Goal: Use online tool/utility

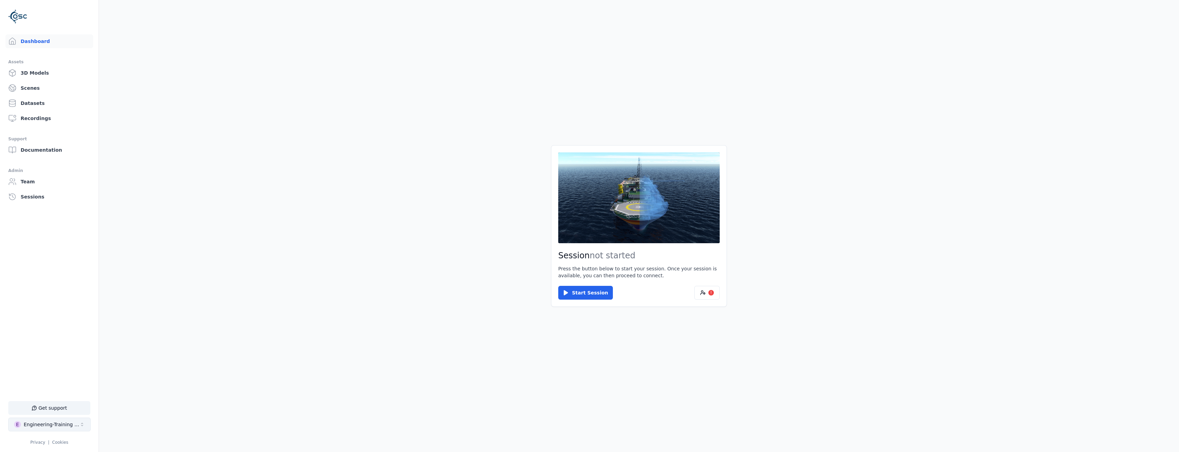
click at [53, 424] on div "Engineering-Training (SSO Staging)" at bounding box center [52, 424] width 56 height 7
click at [34, 311] on div "OceanFrame" at bounding box center [34, 312] width 30 height 7
click at [30, 256] on html "Support Dashboard Assets 3D Models Scenes Datasets Recordings Support Documenta…" at bounding box center [589, 226] width 1179 height 452
click at [586, 293] on button "Start Session" at bounding box center [585, 293] width 55 height 14
click at [571, 290] on button "Connect" at bounding box center [574, 293] width 32 height 14
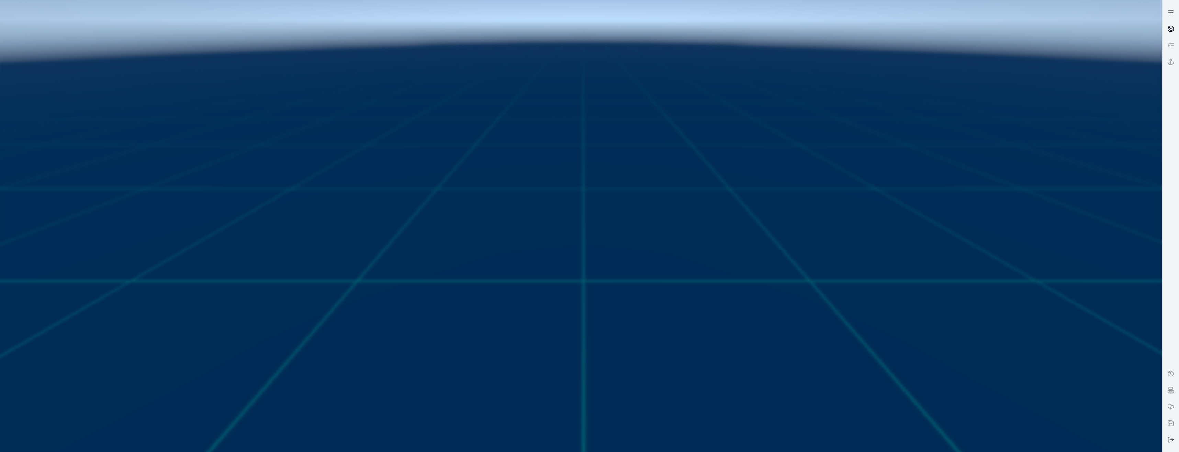
click at [1170, 30] on icon at bounding box center [1171, 28] width 7 height 7
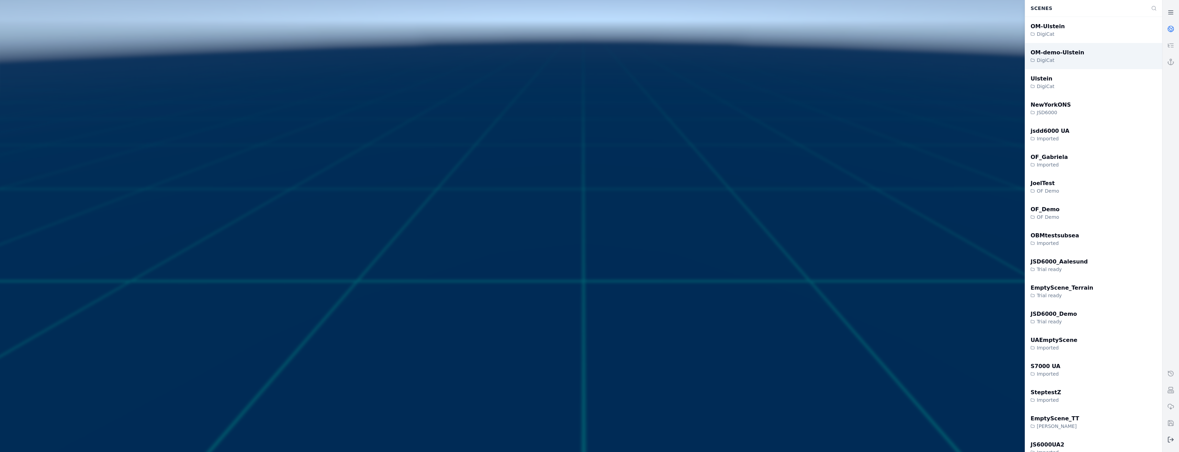
click at [1044, 56] on div "OM-demo-Ulstein" at bounding box center [1058, 52] width 54 height 8
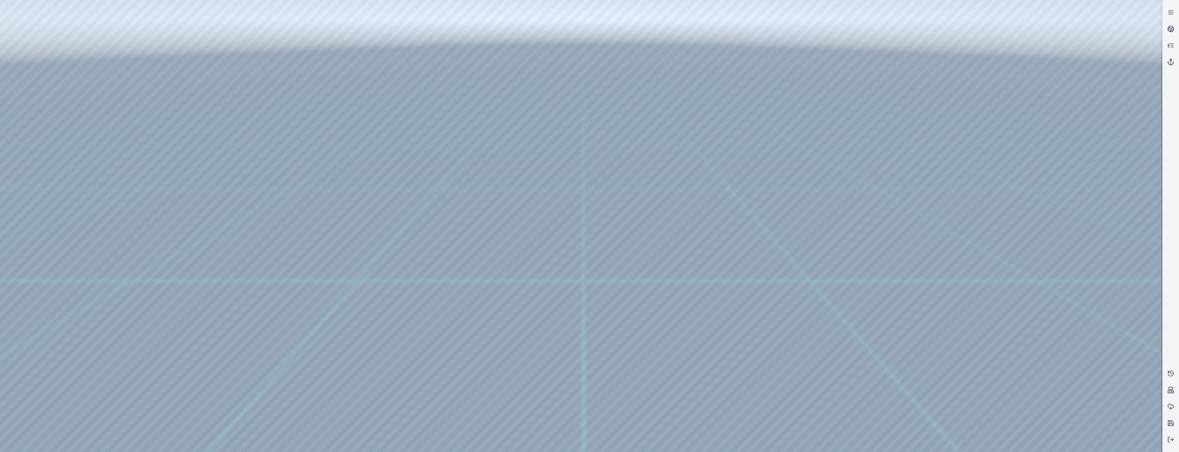
drag, startPoint x: 966, startPoint y: 319, endPoint x: 763, endPoint y: 315, distance: 202.8
click at [763, 315] on div at bounding box center [581, 226] width 1162 height 452
drag, startPoint x: 478, startPoint y: 313, endPoint x: 839, endPoint y: 316, distance: 361.5
click at [1029, 445] on div at bounding box center [581, 226] width 1162 height 452
click at [893, 344] on div at bounding box center [581, 226] width 1162 height 452
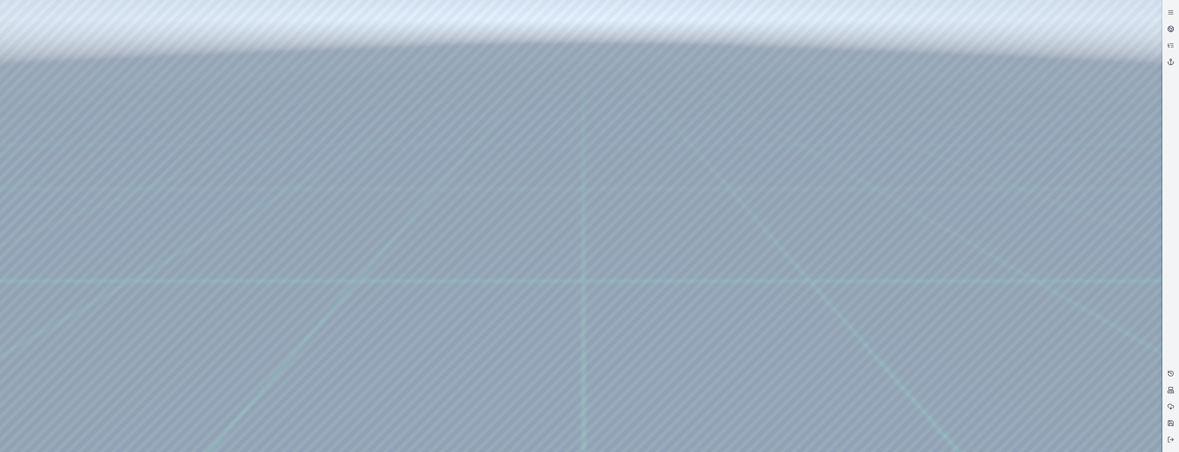
click at [784, 94] on div at bounding box center [581, 226] width 1162 height 452
click at [1146, 271] on div at bounding box center [581, 226] width 1162 height 452
drag, startPoint x: 216, startPoint y: 307, endPoint x: 211, endPoint y: 295, distance: 12.5
click at [525, 181] on div at bounding box center [581, 226] width 1162 height 452
click at [364, 192] on div at bounding box center [581, 226] width 1162 height 452
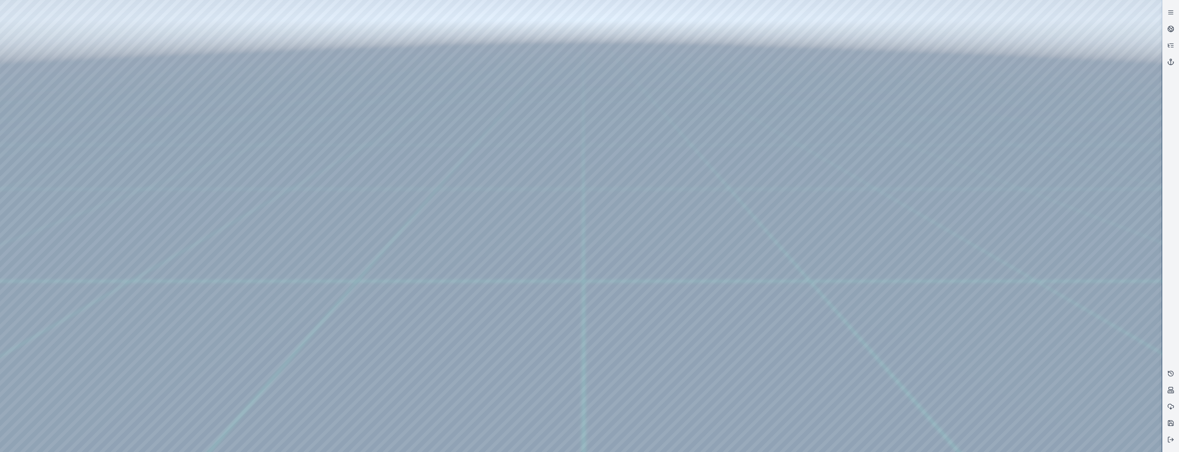
drag, startPoint x: 332, startPoint y: 301, endPoint x: 296, endPoint y: 305, distance: 36.4
click at [26, 111] on div at bounding box center [581, 226] width 1162 height 452
click at [44, 286] on div at bounding box center [581, 226] width 1162 height 452
click at [45, 163] on div at bounding box center [581, 226] width 1162 height 452
drag, startPoint x: 143, startPoint y: 188, endPoint x: 168, endPoint y: 192, distance: 25.5
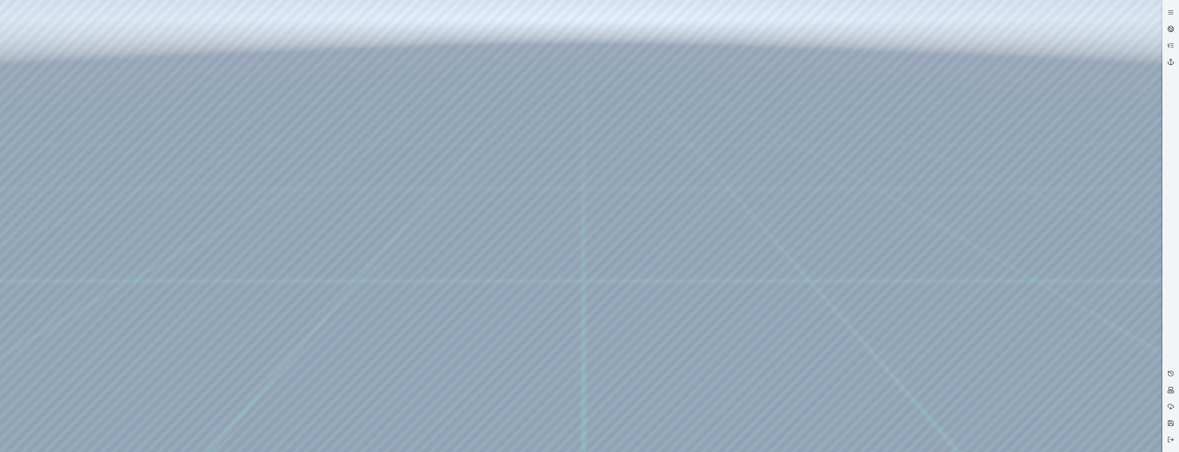
click at [168, 192] on div at bounding box center [581, 226] width 1162 height 452
drag, startPoint x: 111, startPoint y: 182, endPoint x: 122, endPoint y: 187, distance: 12.1
click at [122, 187] on div at bounding box center [581, 226] width 1162 height 452
drag, startPoint x: 112, startPoint y: 251, endPoint x: 97, endPoint y: 255, distance: 15.2
click at [97, 255] on div at bounding box center [581, 226] width 1162 height 452
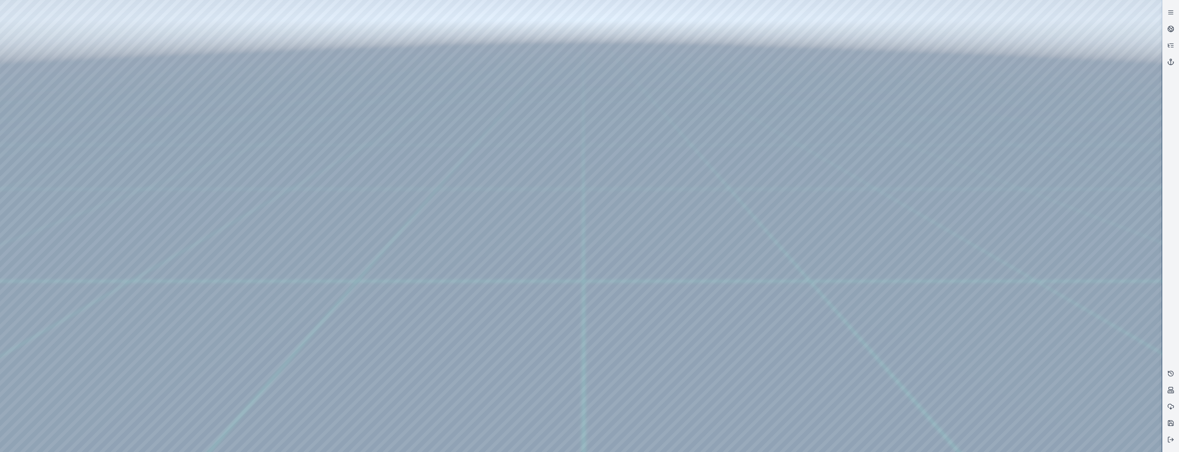
drag, startPoint x: 147, startPoint y: 258, endPoint x: 176, endPoint y: 260, distance: 29.0
click at [176, 262] on div at bounding box center [581, 226] width 1162 height 452
click at [142, 286] on div at bounding box center [581, 226] width 1162 height 452
click at [183, 286] on div at bounding box center [581, 226] width 1162 height 452
click at [198, 61] on div at bounding box center [581, 226] width 1162 height 452
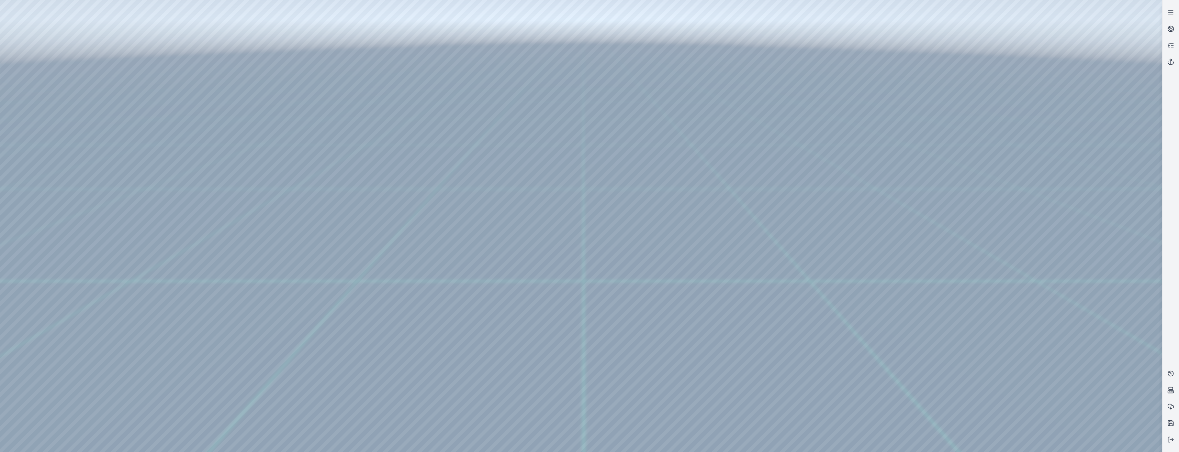
click at [143, 119] on div at bounding box center [581, 226] width 1162 height 452
click at [143, 147] on div at bounding box center [581, 226] width 1162 height 452
click at [141, 147] on div at bounding box center [581, 226] width 1162 height 452
drag, startPoint x: 168, startPoint y: 191, endPoint x: 137, endPoint y: 194, distance: 30.7
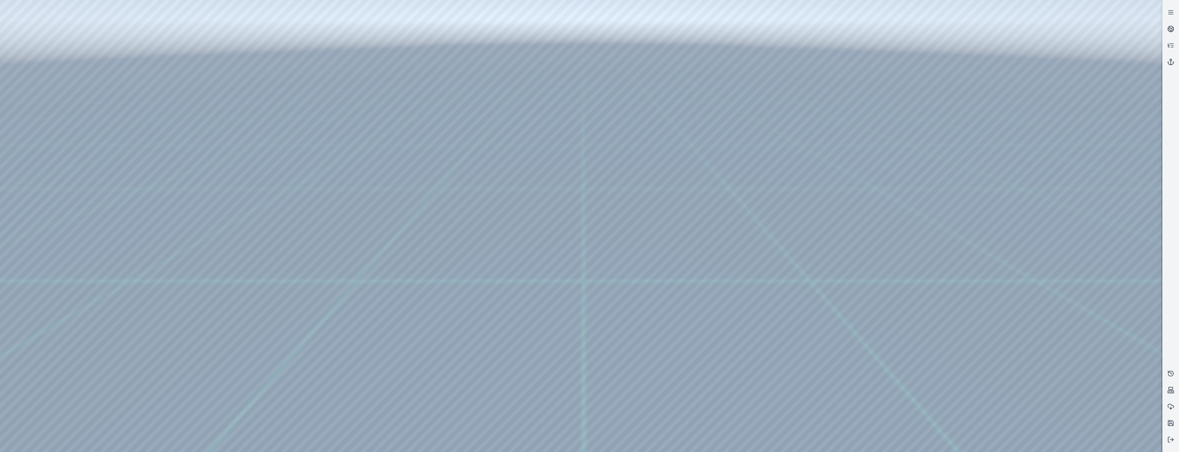
click at [137, 194] on div at bounding box center [581, 226] width 1162 height 452
drag, startPoint x: 177, startPoint y: 259, endPoint x: 126, endPoint y: 261, distance: 51.6
click at [126, 261] on div at bounding box center [581, 226] width 1162 height 452
click at [155, 286] on div at bounding box center [581, 226] width 1162 height 452
click at [41, 181] on div at bounding box center [581, 226] width 1162 height 452
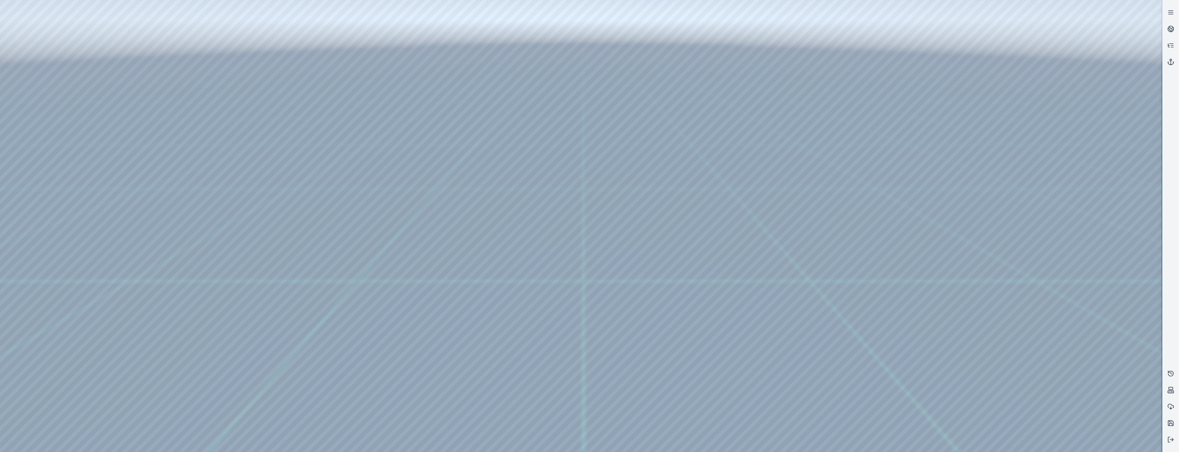
drag, startPoint x: 200, startPoint y: 158, endPoint x: 200, endPoint y: 146, distance: 12.7
click at [200, 146] on div at bounding box center [581, 226] width 1162 height 452
drag, startPoint x: 199, startPoint y: 157, endPoint x: 191, endPoint y: 142, distance: 17.2
click at [191, 142] on div at bounding box center [581, 226] width 1162 height 452
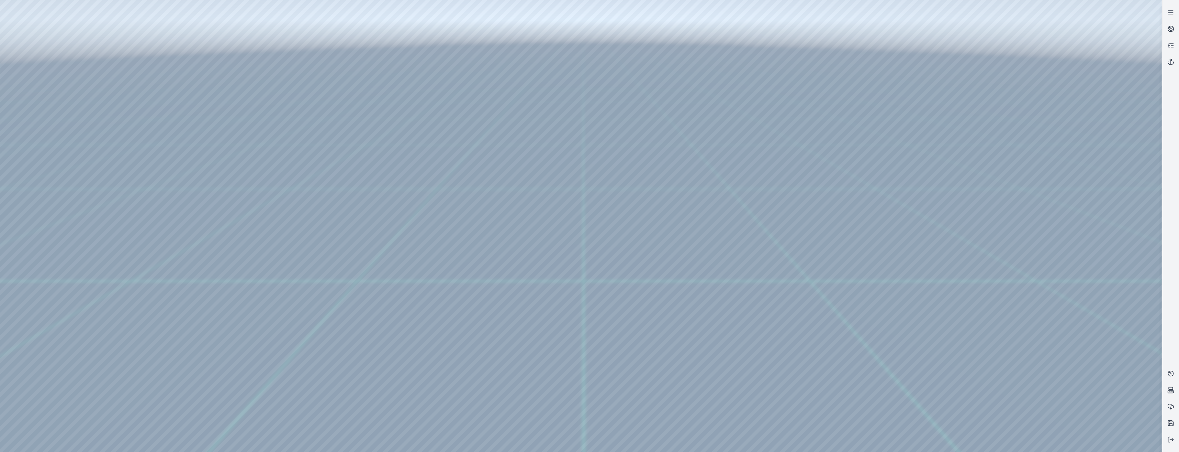
click at [190, 142] on div at bounding box center [581, 226] width 1162 height 452
click at [187, 146] on div at bounding box center [581, 226] width 1162 height 452
click at [206, 60] on div at bounding box center [581, 226] width 1162 height 452
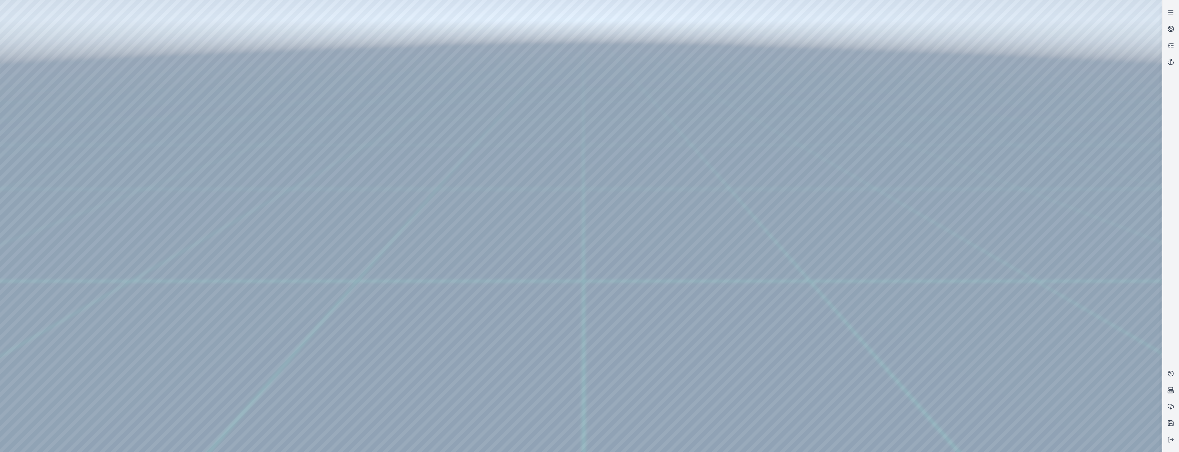
drag, startPoint x: 200, startPoint y: 159, endPoint x: 192, endPoint y: 140, distance: 20.9
click at [192, 140] on div at bounding box center [581, 226] width 1162 height 452
click at [180, 140] on div at bounding box center [581, 226] width 1162 height 452
drag, startPoint x: 194, startPoint y: 249, endPoint x: 122, endPoint y: 250, distance: 72.9
click at [122, 250] on div at bounding box center [581, 226] width 1162 height 452
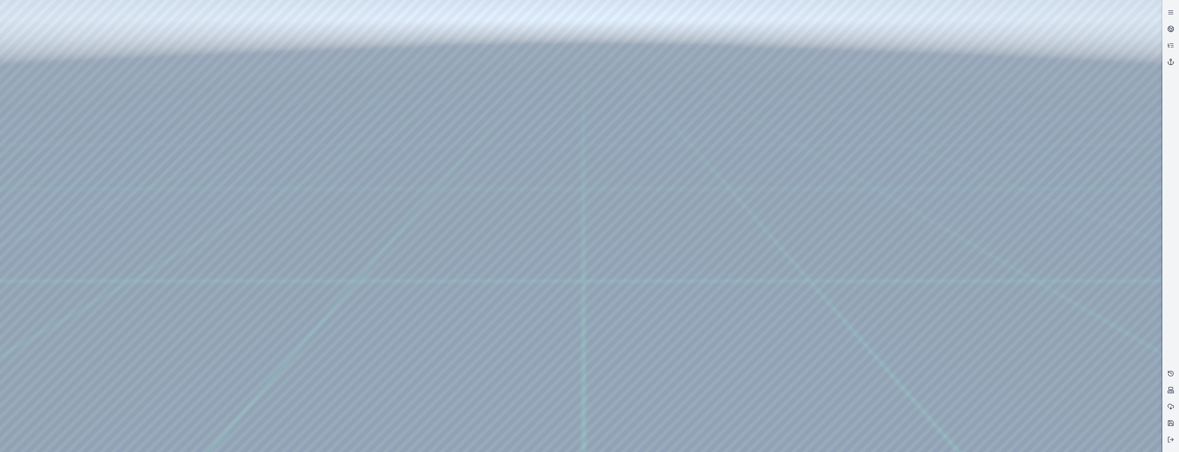
drag, startPoint x: 193, startPoint y: 282, endPoint x: 131, endPoint y: 283, distance: 62.2
click at [131, 283] on div at bounding box center [581, 226] width 1162 height 452
drag, startPoint x: 133, startPoint y: 282, endPoint x: 93, endPoint y: 282, distance: 39.5
click at [93, 282] on div at bounding box center [581, 226] width 1162 height 452
drag, startPoint x: 120, startPoint y: 247, endPoint x: 126, endPoint y: 249, distance: 6.2
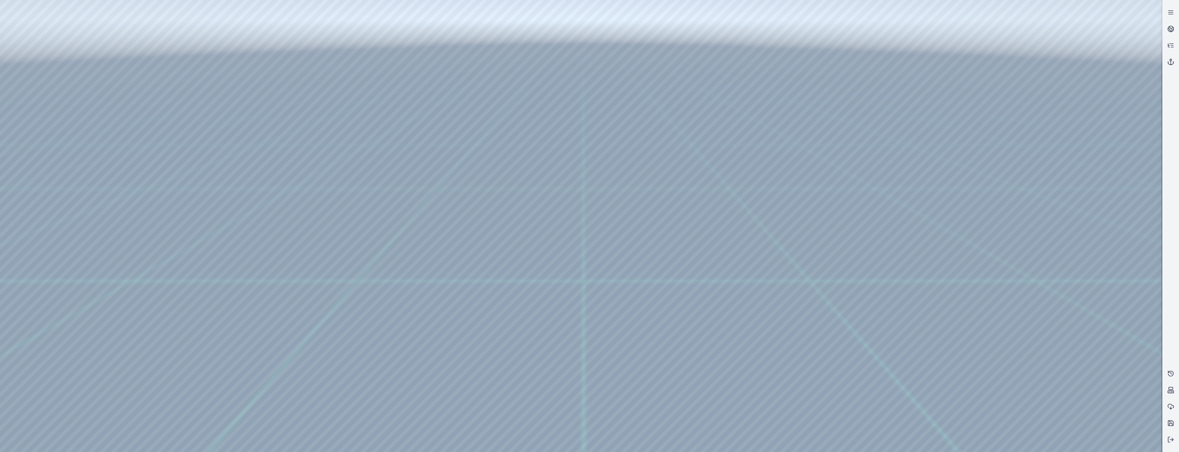
click at [126, 249] on div at bounding box center [581, 226] width 1162 height 452
click at [118, 286] on div at bounding box center [581, 226] width 1162 height 452
drag, startPoint x: 59, startPoint y: 276, endPoint x: 55, endPoint y: 272, distance: 5.1
click at [59, 276] on div at bounding box center [581, 226] width 1162 height 452
drag, startPoint x: 118, startPoint y: 140, endPoint x: 132, endPoint y: 156, distance: 21.2
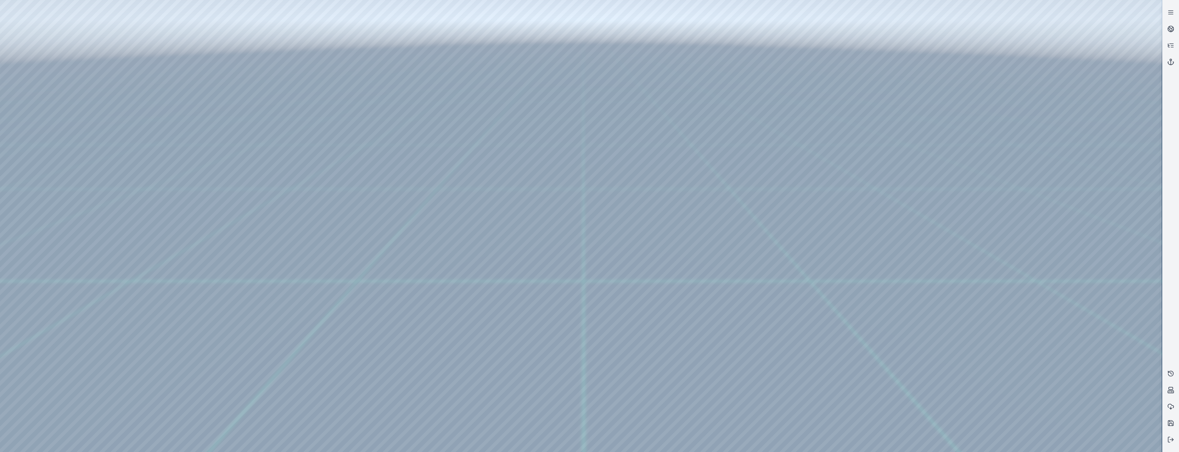
click at [132, 156] on div at bounding box center [581, 226] width 1162 height 452
click at [124, 162] on div at bounding box center [581, 226] width 1162 height 452
drag, startPoint x: 124, startPoint y: 179, endPoint x: 123, endPoint y: 169, distance: 10.4
click at [125, 178] on div at bounding box center [581, 226] width 1162 height 452
click at [123, 169] on div at bounding box center [581, 226] width 1162 height 452
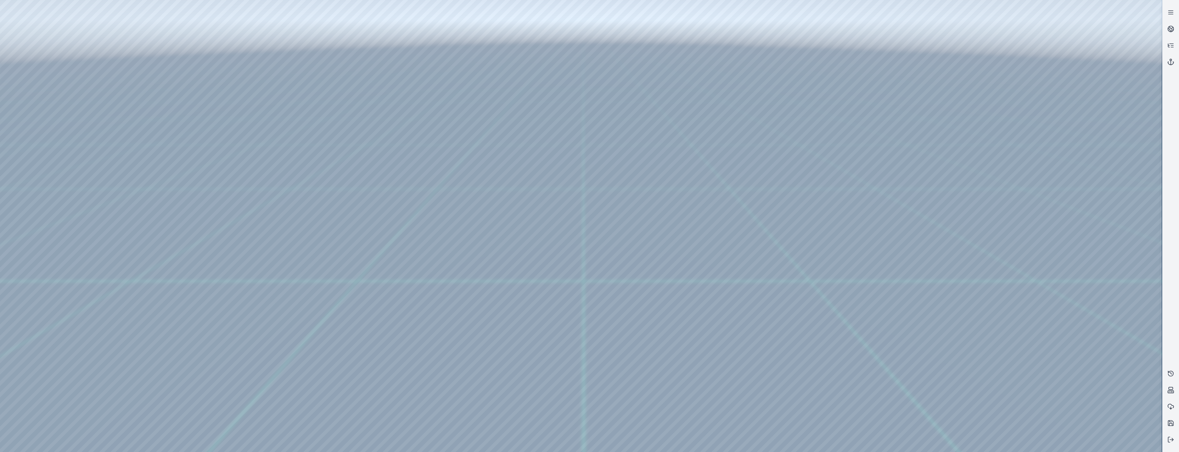
click at [123, 169] on div at bounding box center [581, 226] width 1162 height 452
click at [88, 113] on div at bounding box center [581, 226] width 1162 height 452
click at [90, 27] on div at bounding box center [581, 226] width 1162 height 452
click at [5, 82] on div at bounding box center [581, 226] width 1162 height 452
drag, startPoint x: 637, startPoint y: 323, endPoint x: 591, endPoint y: 323, distance: 46.0
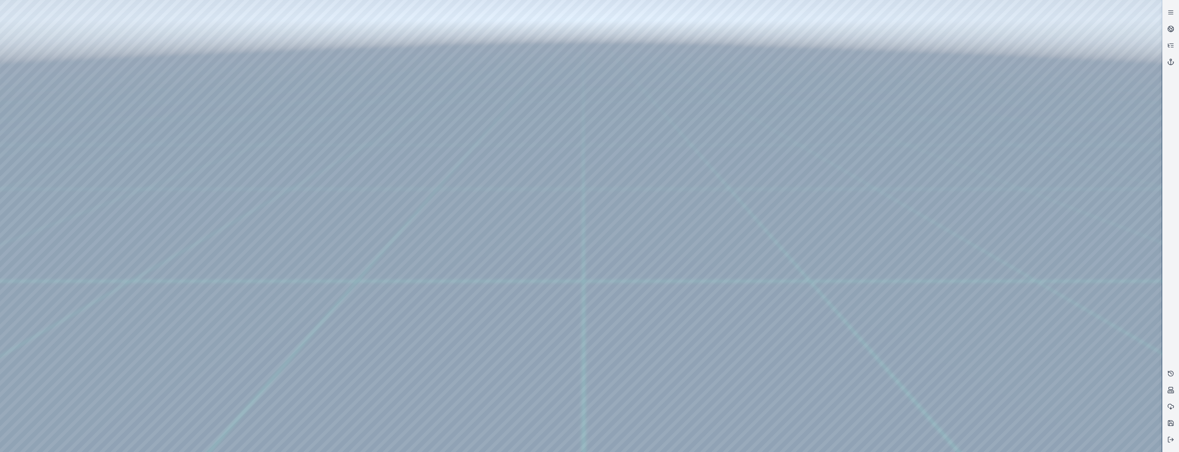
drag, startPoint x: 591, startPoint y: 322, endPoint x: 736, endPoint y: 315, distance: 144.9
click at [525, 286] on div at bounding box center [581, 226] width 1162 height 452
drag, startPoint x: 746, startPoint y: 312, endPoint x: 756, endPoint y: 320, distance: 12.2
drag, startPoint x: 756, startPoint y: 320, endPoint x: 651, endPoint y: 310, distance: 105.6
click at [525, 286] on div at bounding box center [581, 226] width 1162 height 452
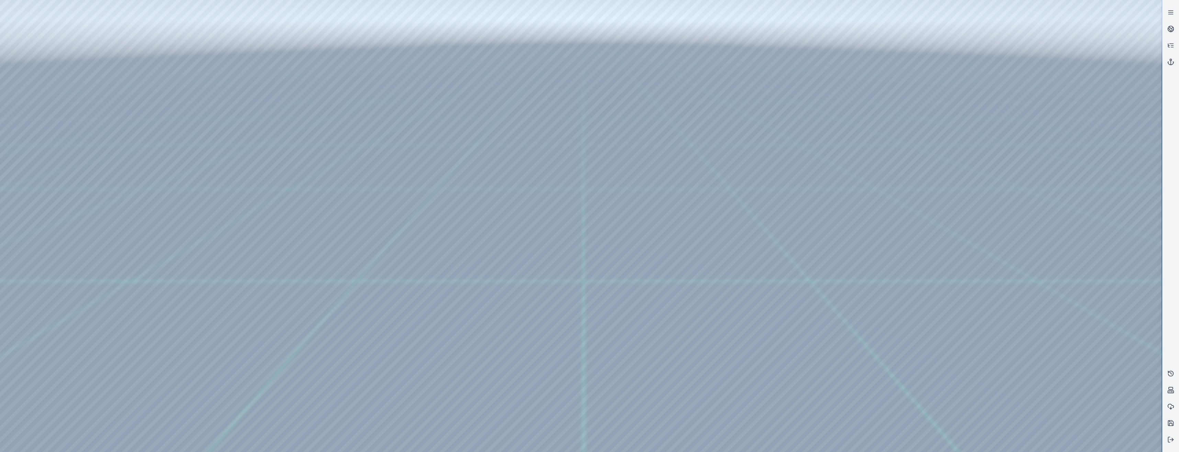
drag, startPoint x: 678, startPoint y: 309, endPoint x: 751, endPoint y: 306, distance: 72.6
click at [525, 286] on div at bounding box center [581, 226] width 1162 height 452
drag, startPoint x: 751, startPoint y: 306, endPoint x: 171, endPoint y: 338, distance: 580.2
click at [171, 286] on div at bounding box center [581, 226] width 1162 height 452
drag, startPoint x: 472, startPoint y: 324, endPoint x: 511, endPoint y: 339, distance: 41.9
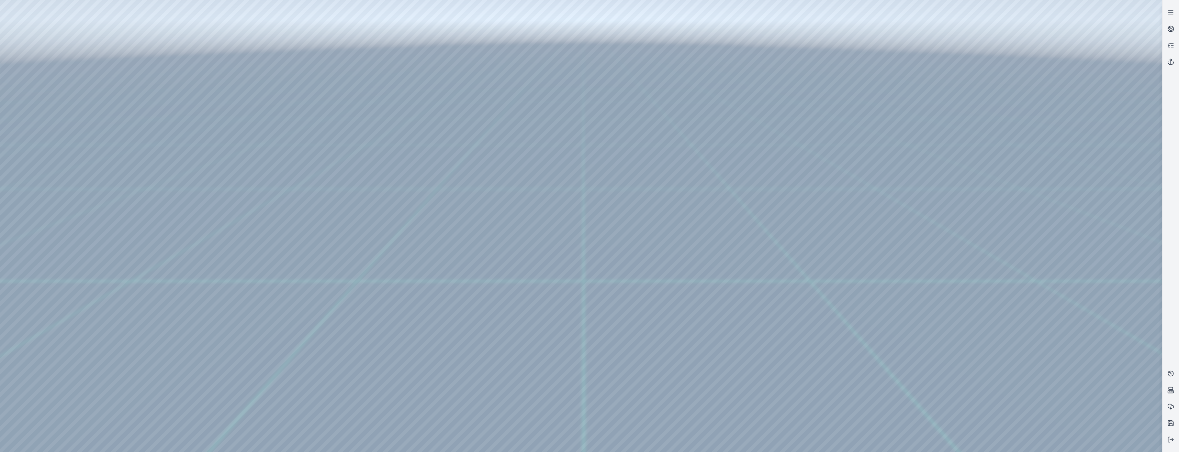
click at [471, 286] on div at bounding box center [581, 226] width 1162 height 452
drag, startPoint x: 514, startPoint y: 331, endPoint x: 482, endPoint y: 468, distance: 140.9
click at [482, 286] on html "Support" at bounding box center [589, 226] width 1179 height 452
drag, startPoint x: 428, startPoint y: 410, endPoint x: 438, endPoint y: 422, distance: 16.1
click at [525, 286] on div at bounding box center [581, 226] width 1162 height 452
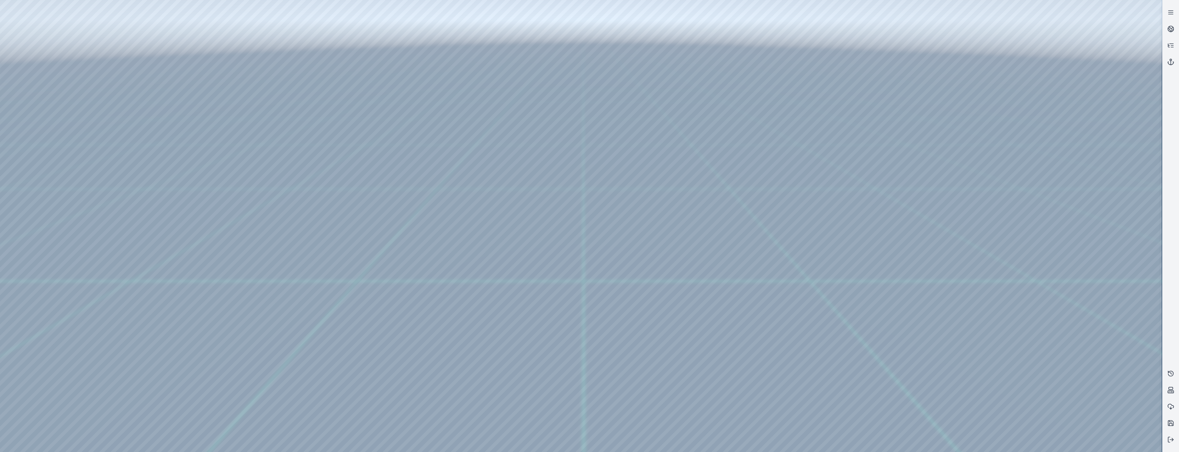
click at [160, 275] on div at bounding box center [581, 226] width 1162 height 452
drag, startPoint x: 685, startPoint y: 185, endPoint x: 747, endPoint y: 172, distance: 63.1
click at [525, 237] on div at bounding box center [581, 226] width 1162 height 452
click at [1171, 27] on icon at bounding box center [1171, 28] width 7 height 7
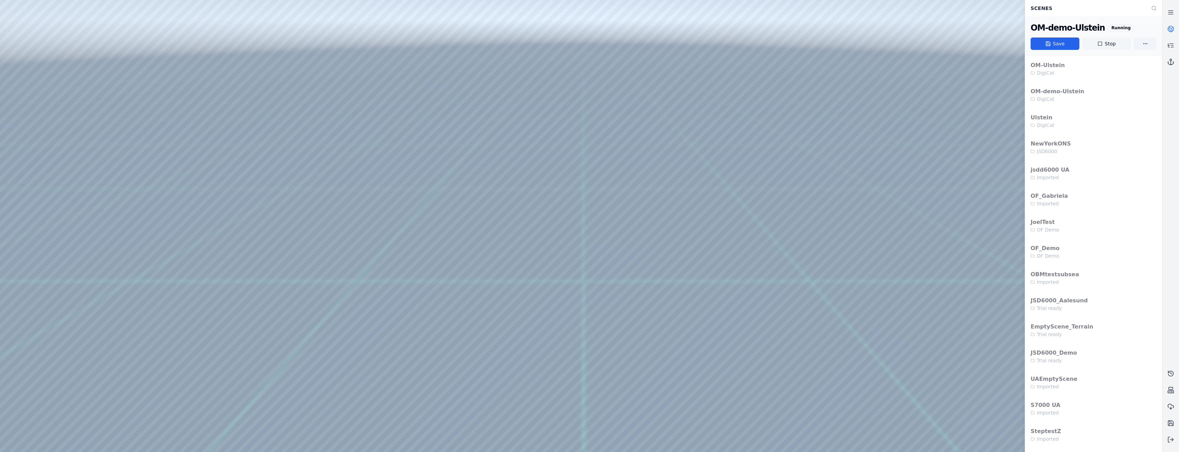
click at [1107, 45] on button "Stop" at bounding box center [1106, 43] width 49 height 12
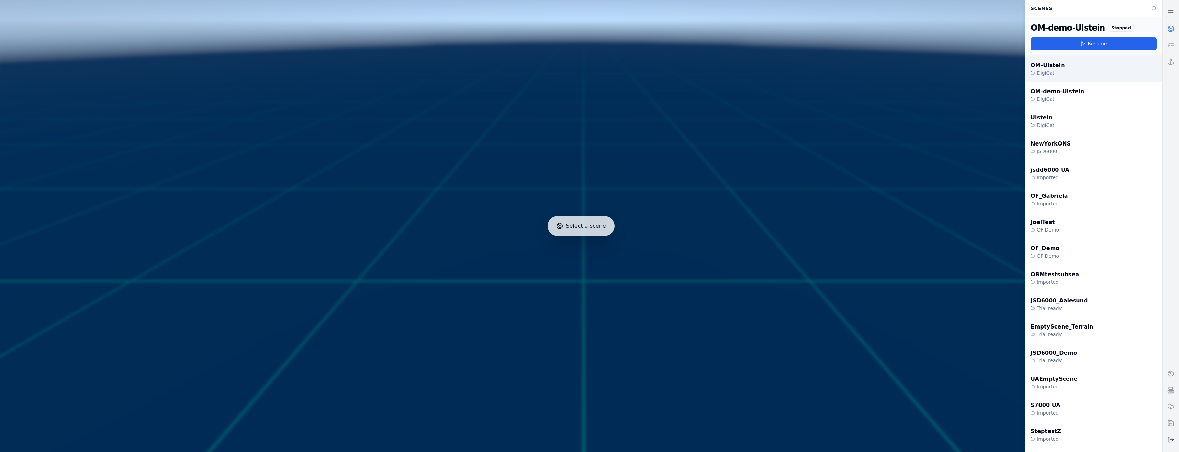
click at [1045, 63] on div "OM-Ulstein" at bounding box center [1048, 65] width 34 height 8
